Goal: Transaction & Acquisition: Purchase product/service

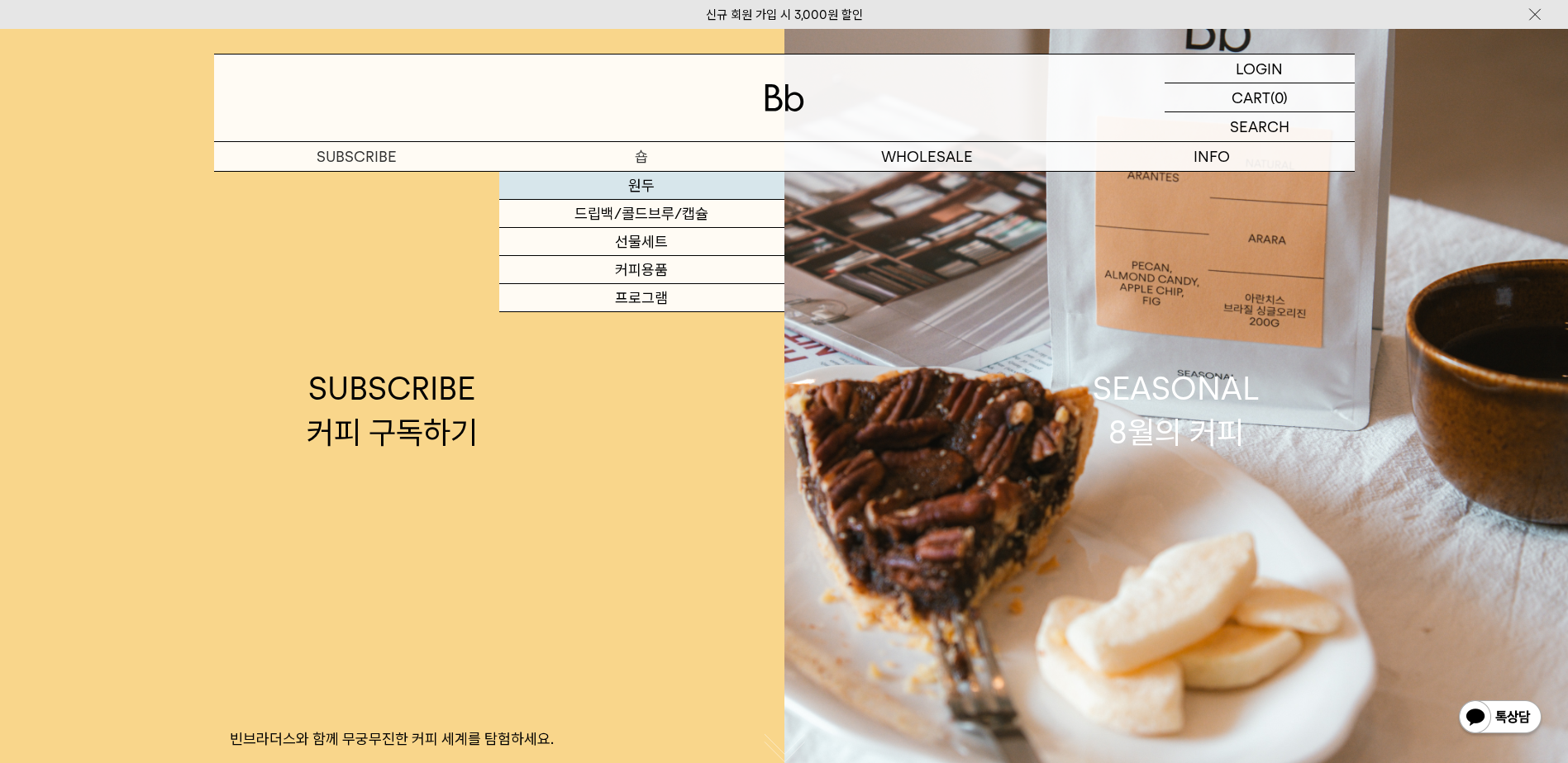
click at [647, 182] on link "원두" at bounding box center [642, 186] width 285 height 28
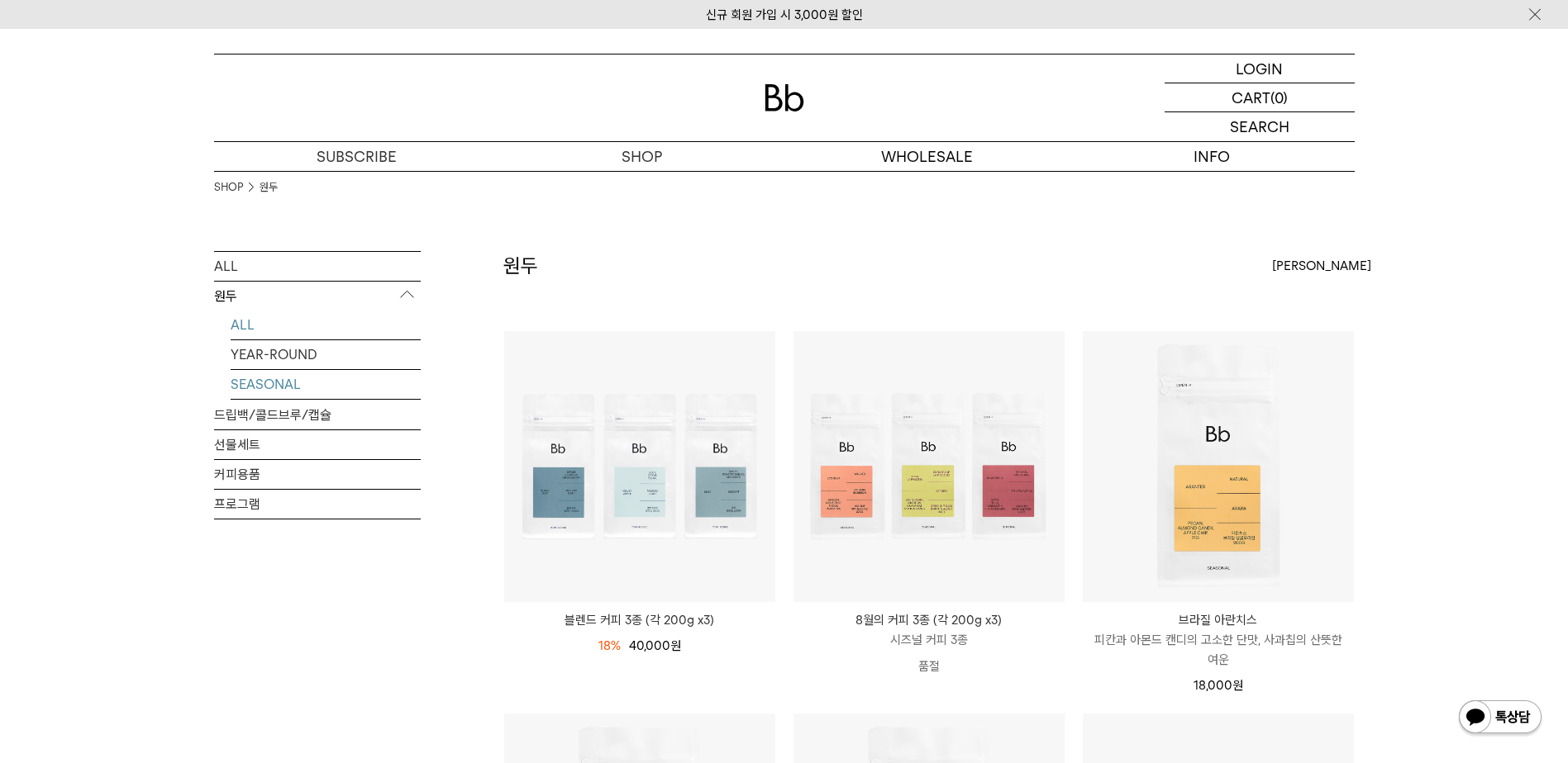
click at [287, 389] on link "SEASONAL" at bounding box center [326, 384] width 190 height 29
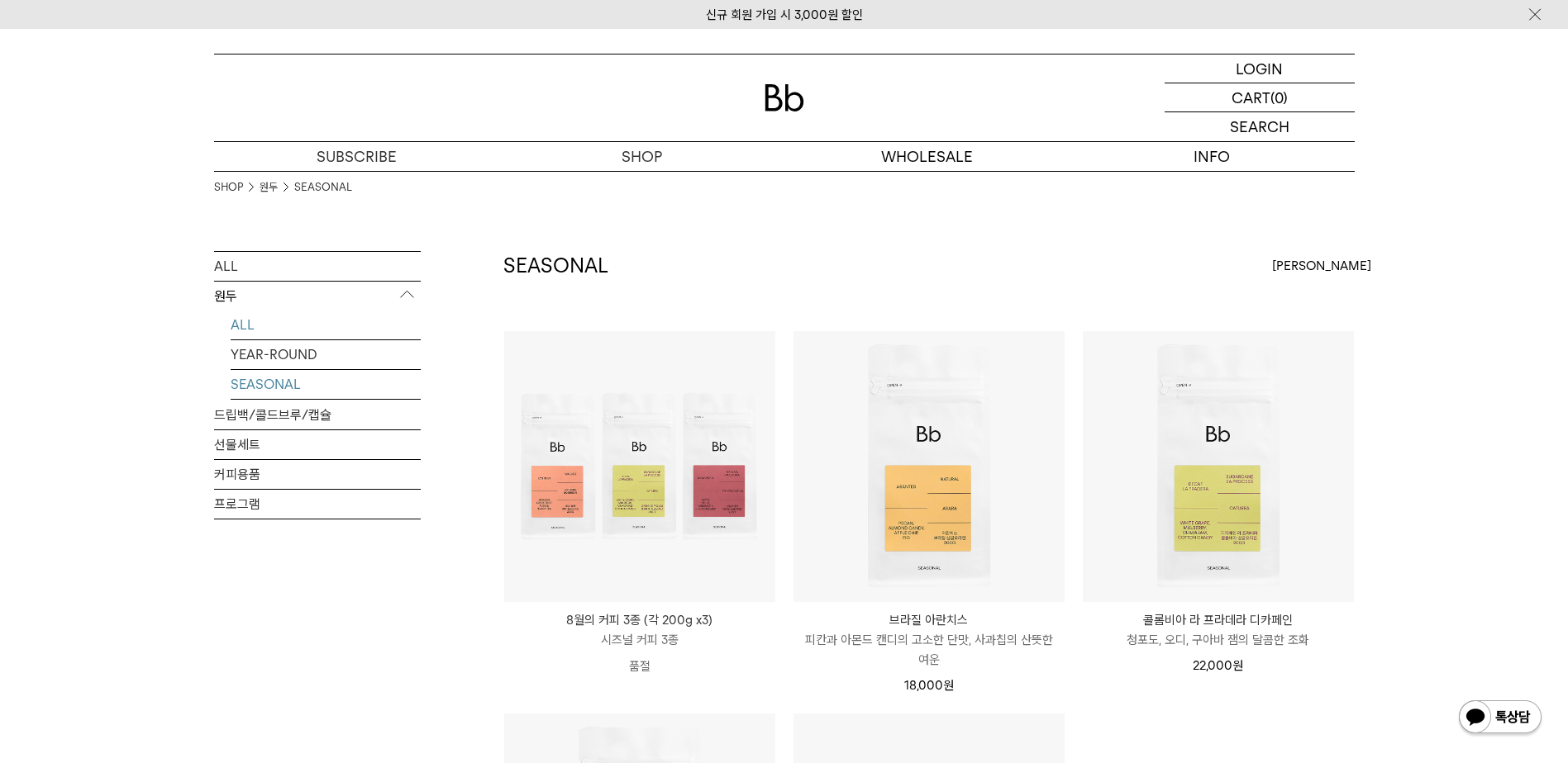
click at [268, 322] on link "ALL" at bounding box center [326, 325] width 190 height 29
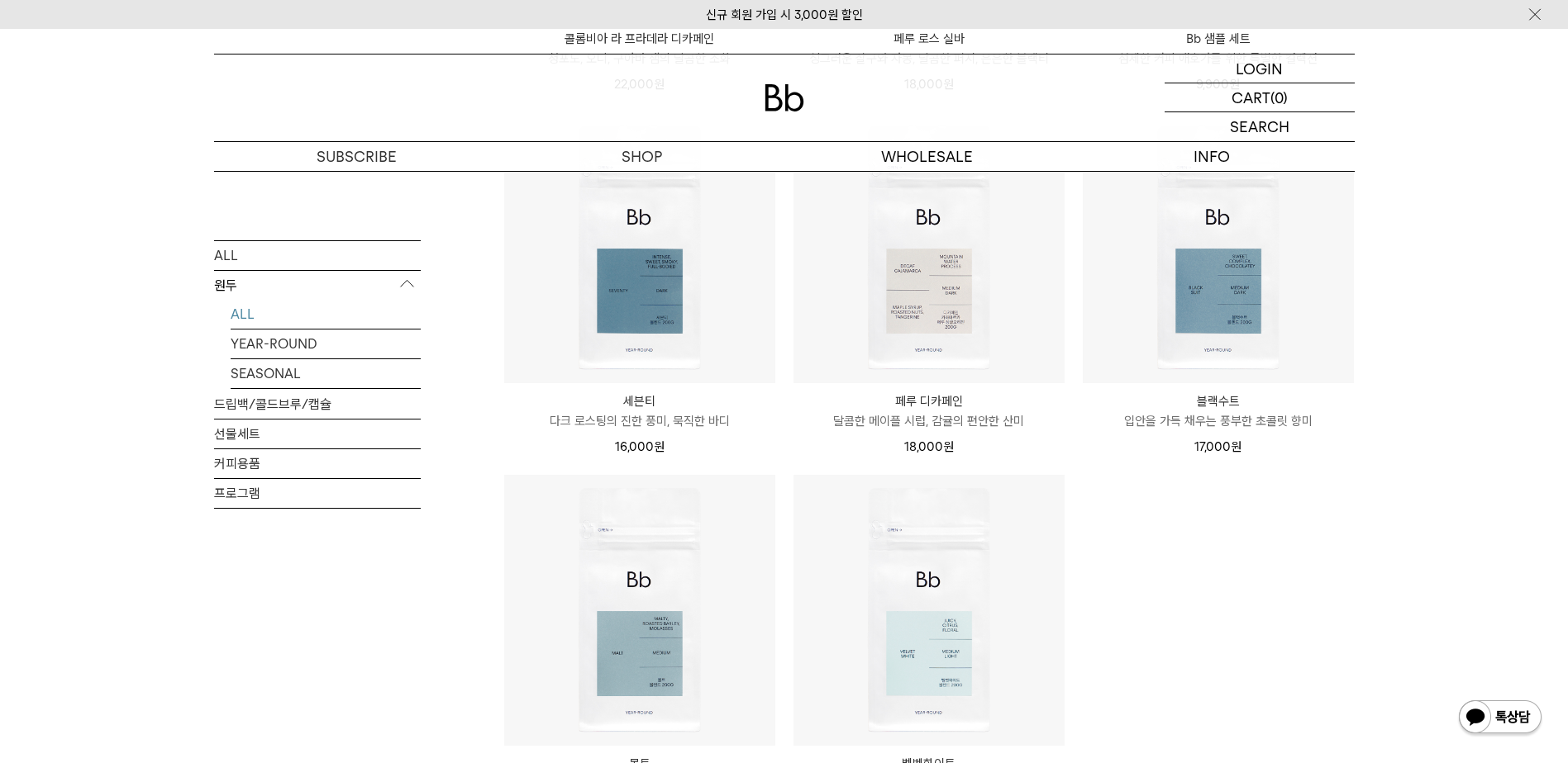
scroll to position [1156, 0]
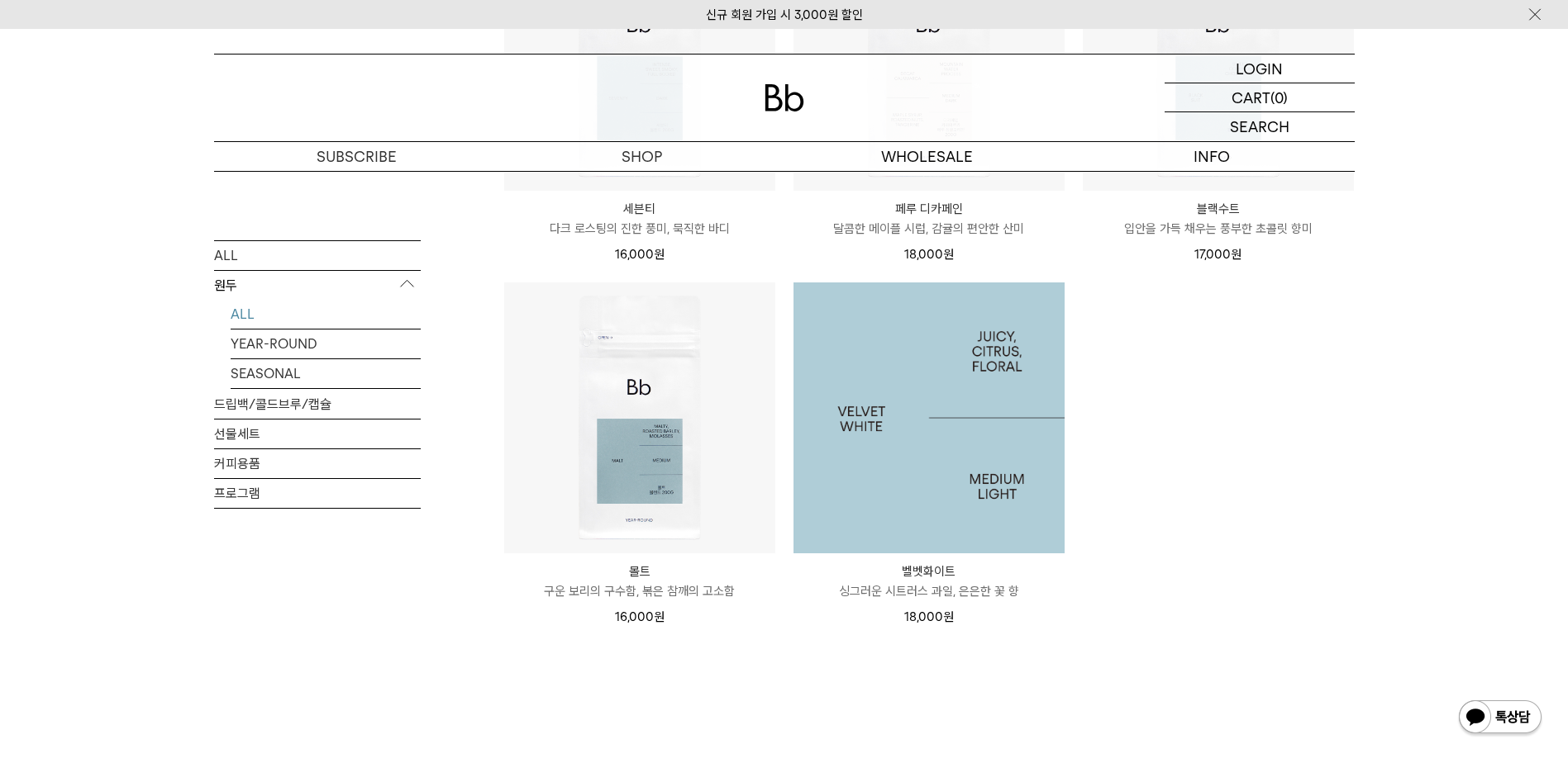
click at [896, 446] on img at bounding box center [929, 418] width 271 height 271
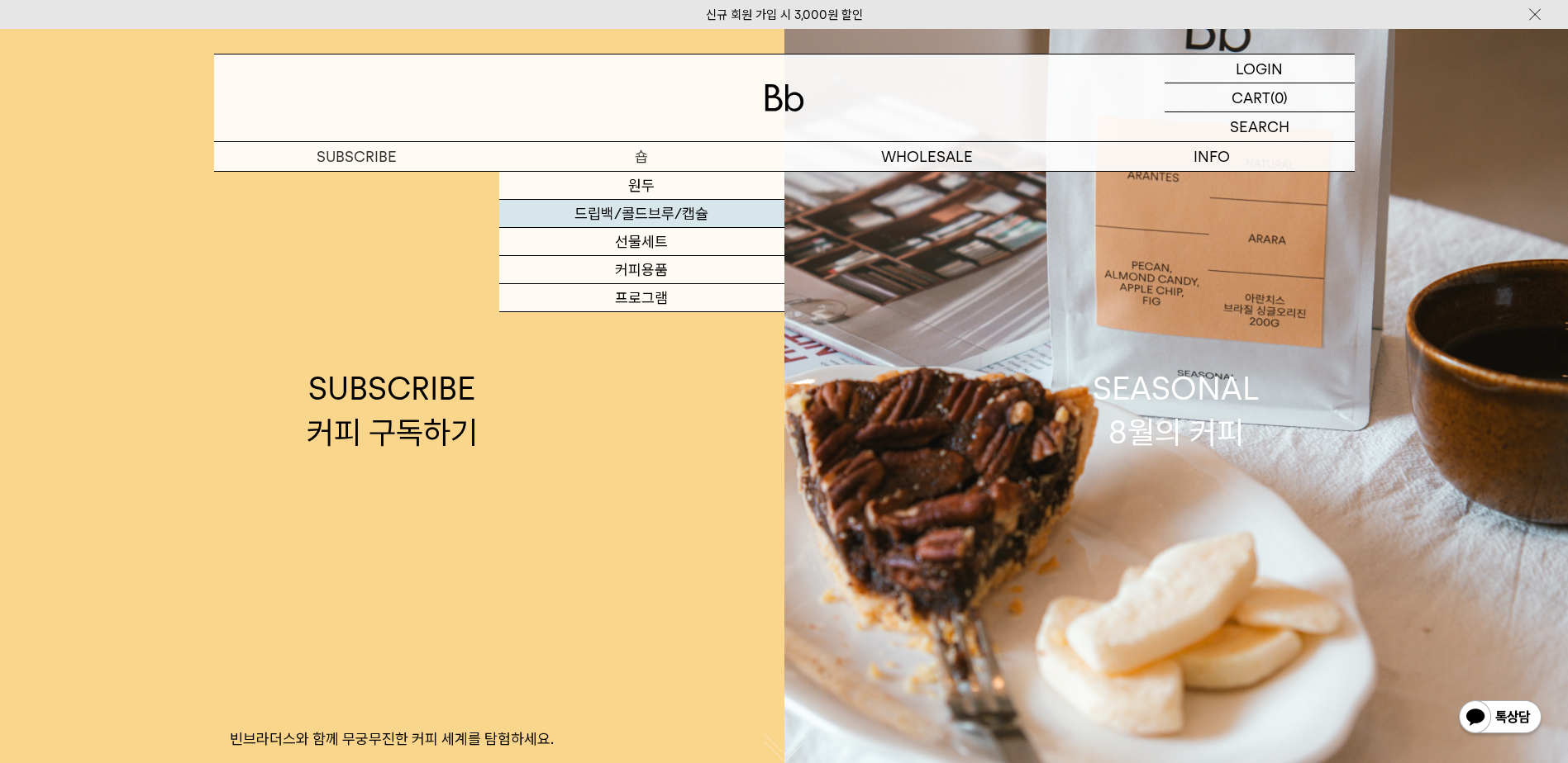
click at [644, 215] on link "드립백/콜드브루/캡슐" at bounding box center [642, 214] width 285 height 28
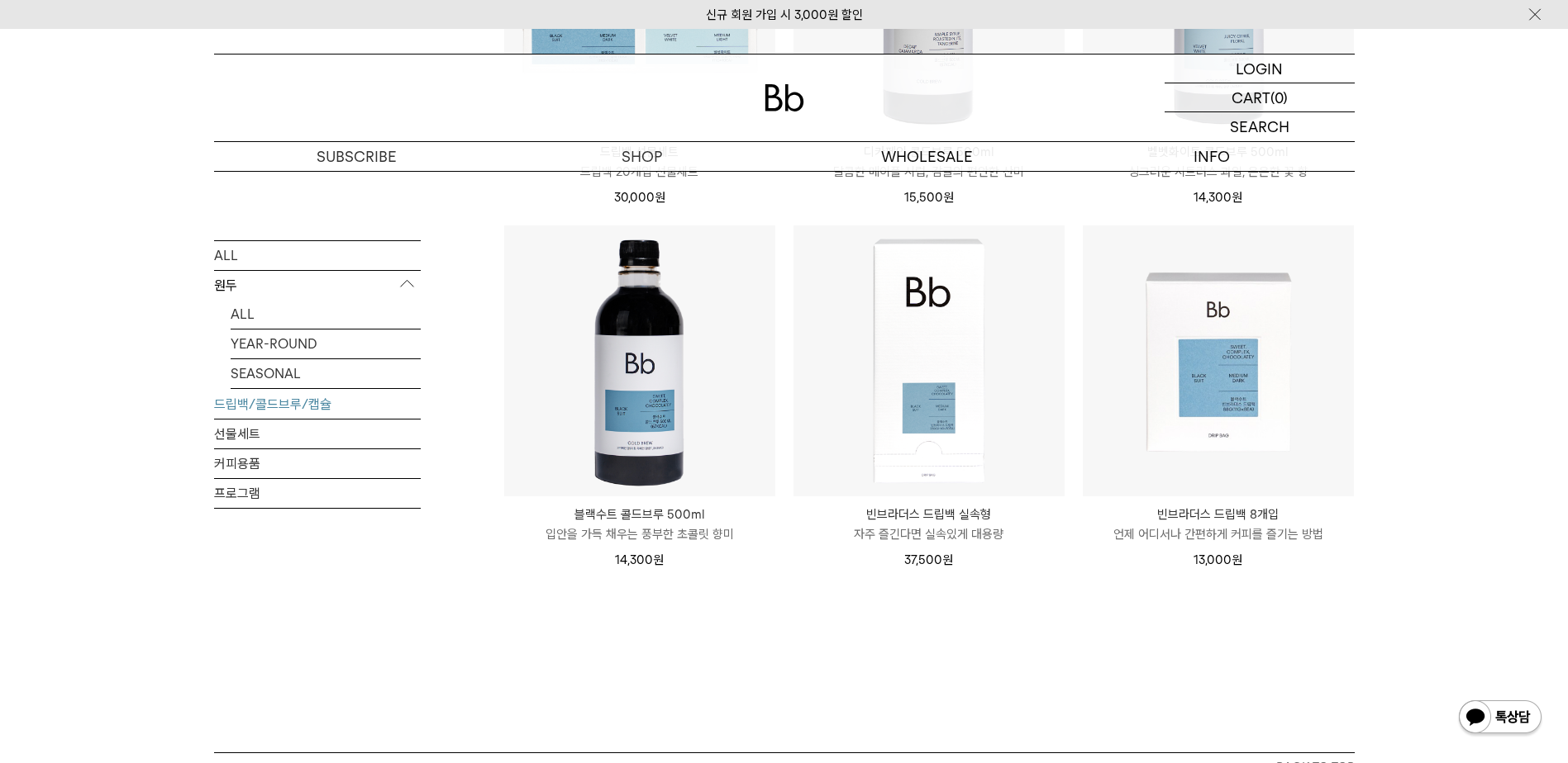
scroll to position [1239, 0]
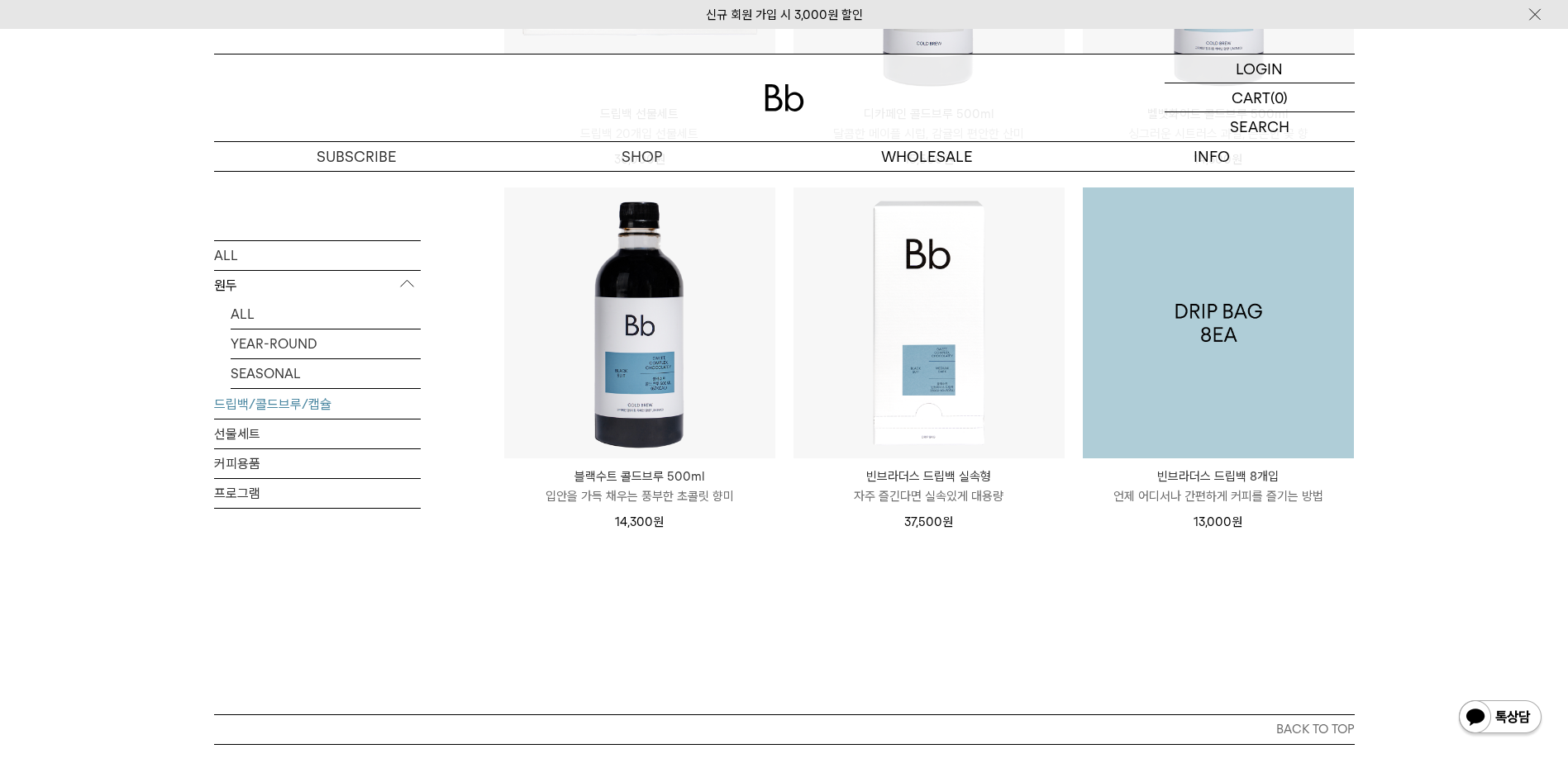
click at [1207, 374] on img at bounding box center [1218, 323] width 271 height 271
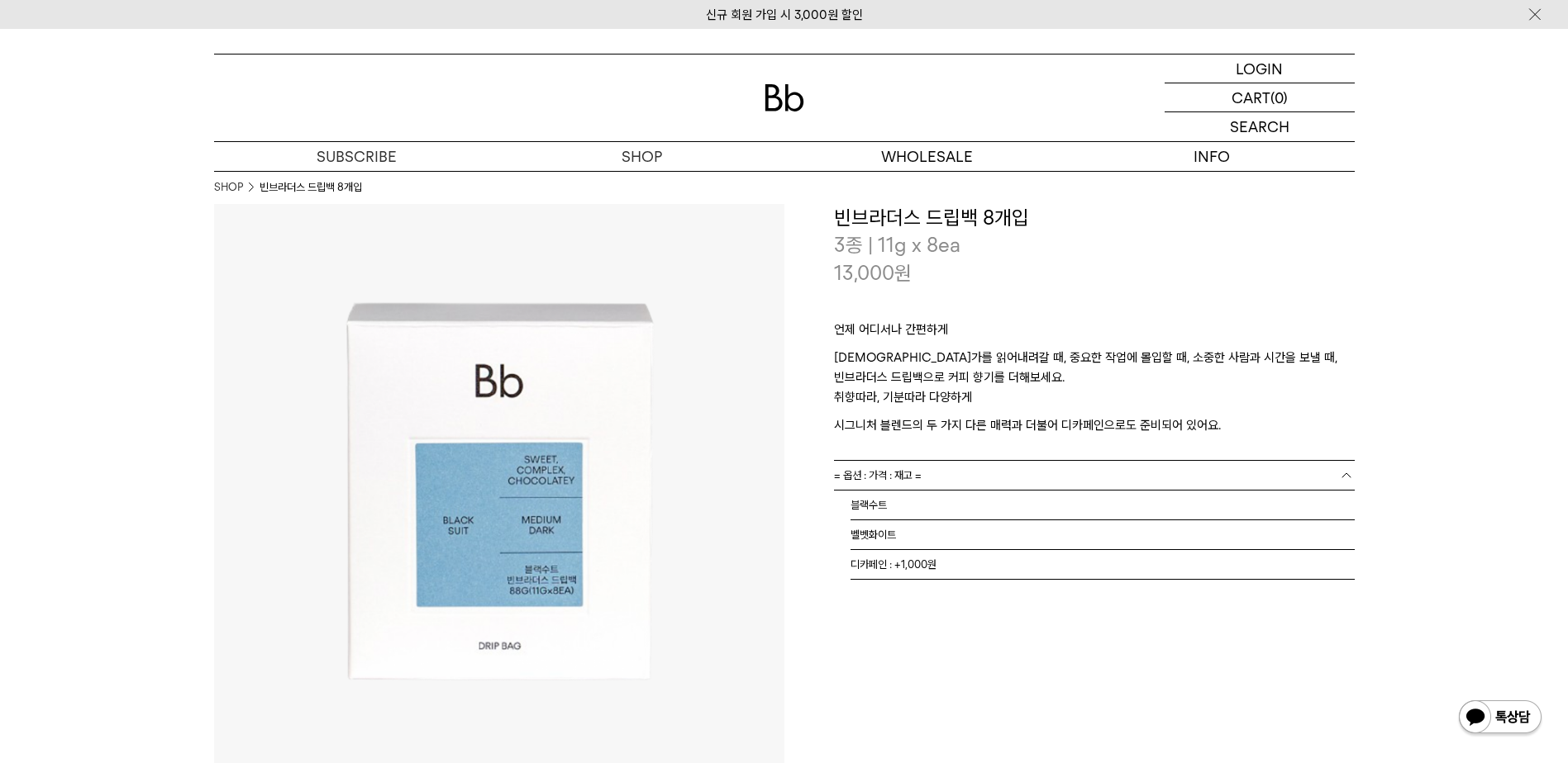
click at [965, 466] on link "= 옵션 : 가격 : 재고 =" at bounding box center [1093, 475] width 520 height 29
